Goal: Find specific page/section: Find specific page/section

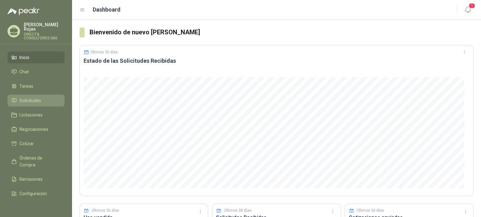
click at [33, 98] on span "Solicitudes" at bounding box center [30, 100] width 22 height 7
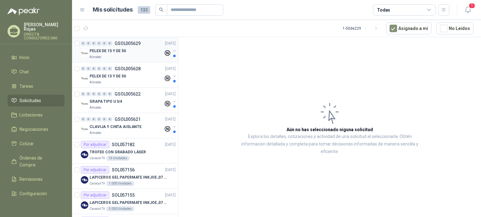
click at [96, 51] on p "PELEX DE 15 Y DE 50" at bounding box center [107, 51] width 36 height 6
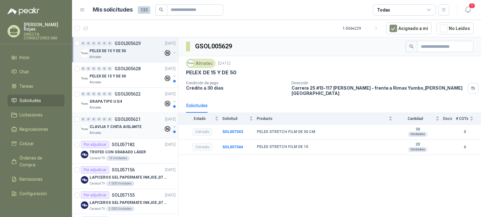
click at [116, 127] on p "CLAVIJA Y CINTA AISLANTE" at bounding box center [115, 127] width 52 height 6
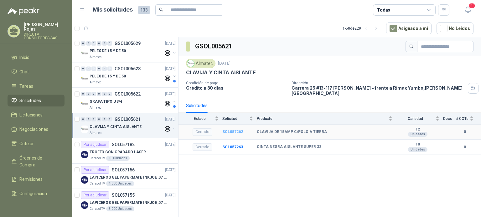
click at [233, 130] on b "SOL057262" at bounding box center [232, 132] width 21 height 4
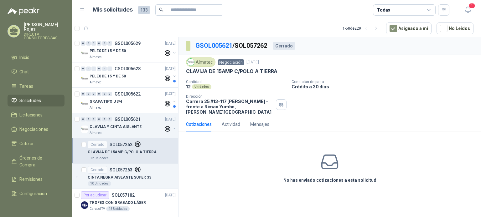
click at [219, 106] on p "Carrera 25 #13-117 [PERSON_NAME] - frente a Rimax Yumbo , [PERSON_NAME][GEOGRAP…" at bounding box center [229, 107] width 87 height 16
click at [200, 121] on div "Cotizaciones" at bounding box center [199, 124] width 26 height 7
click at [31, 98] on span "Solicitudes" at bounding box center [30, 100] width 22 height 7
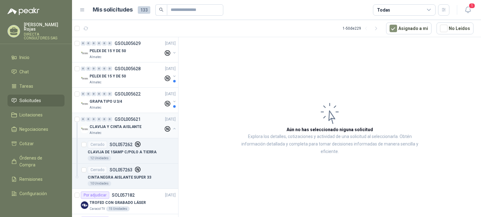
click at [119, 127] on p "CLAVIJA Y CINTA AISLANTE" at bounding box center [115, 127] width 52 height 6
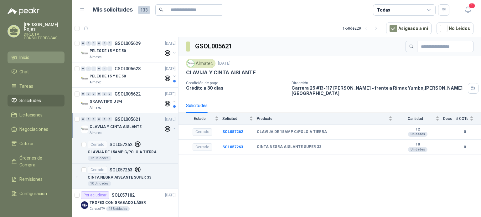
click at [38, 56] on li "Inicio" at bounding box center [35, 57] width 49 height 7
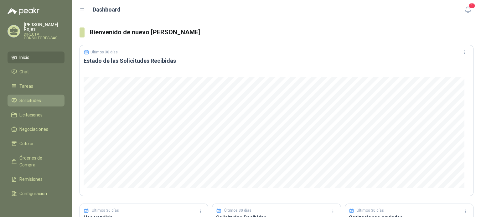
click at [37, 97] on span "Solicitudes" at bounding box center [30, 100] width 22 height 7
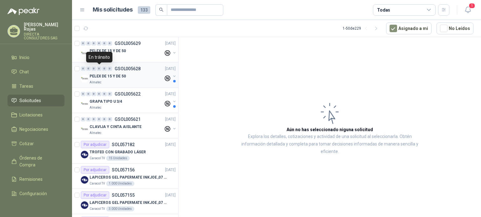
click at [101, 69] on div "0" at bounding box center [99, 69] width 5 height 4
